Goal: Task Accomplishment & Management: Manage account settings

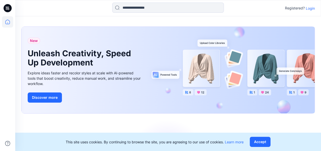
click at [314, 9] on p "Login" at bounding box center [310, 8] width 9 height 5
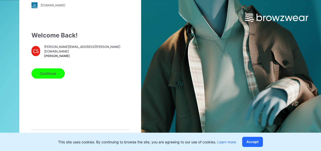
click at [49, 74] on button "Continue" at bounding box center [48, 73] width 33 height 10
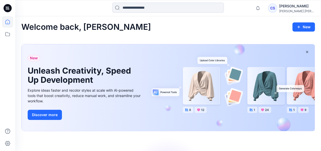
click at [296, 8] on div "[PERSON_NAME]" at bounding box center [297, 6] width 36 height 6
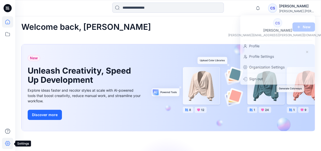
click at [6, 143] on icon at bounding box center [7, 142] width 11 height 11
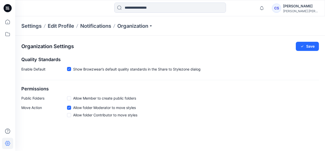
click at [33, 26] on p "Settings" at bounding box center [31, 25] width 20 height 7
click at [60, 27] on p "Edit Profile" at bounding box center [61, 25] width 26 height 7
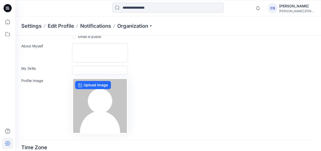
scroll to position [51, 0]
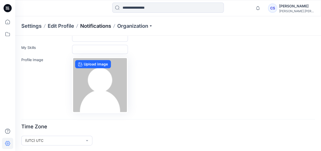
drag, startPoint x: 94, startPoint y: 25, endPoint x: 103, endPoint y: 25, distance: 9.1
click at [94, 25] on p "Notifications" at bounding box center [95, 25] width 31 height 7
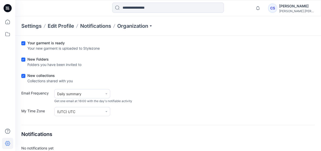
scroll to position [64, 0]
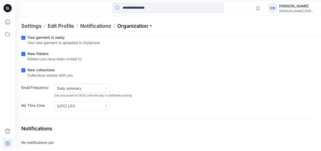
click at [136, 26] on p "Organization" at bounding box center [135, 25] width 36 height 7
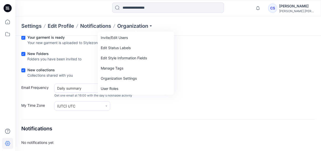
click at [10, 11] on icon at bounding box center [8, 8] width 8 height 16
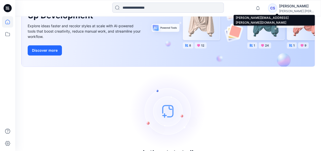
click at [295, 7] on div "[PERSON_NAME]" at bounding box center [297, 6] width 36 height 6
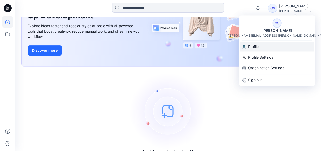
click at [262, 48] on div "Profile" at bounding box center [277, 47] width 74 height 10
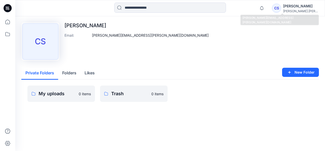
click at [296, 9] on div "[PERSON_NAME].[PERSON_NAME]@blac..." at bounding box center [301, 11] width 36 height 4
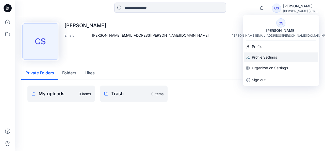
click at [269, 55] on p "Profile Settings" at bounding box center [264, 57] width 25 height 10
